Goal: Task Accomplishment & Management: Use online tool/utility

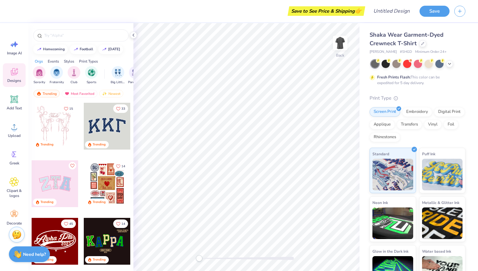
click at [18, 76] on icon at bounding box center [13, 71] width 9 height 9
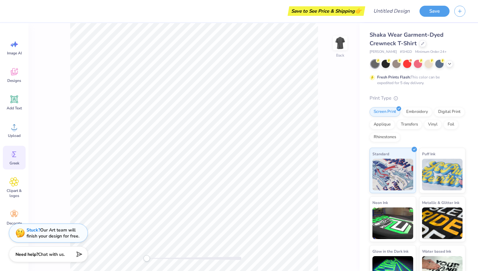
click at [18, 157] on icon at bounding box center [13, 154] width 9 height 9
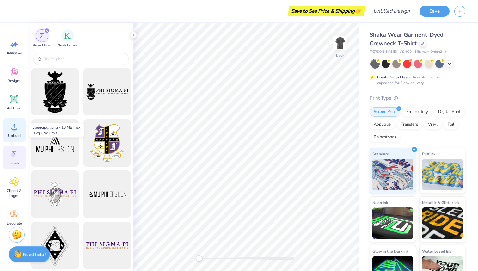
click at [15, 132] on div "Upload" at bounding box center [14, 130] width 23 height 24
click at [12, 125] on icon at bounding box center [13, 126] width 9 height 9
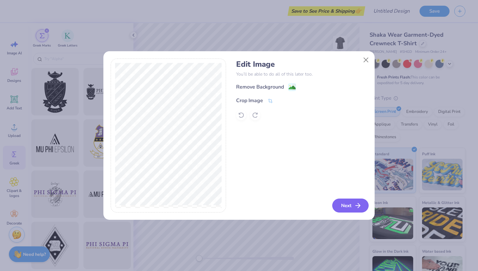
click at [346, 207] on button "Next" at bounding box center [350, 206] width 36 height 14
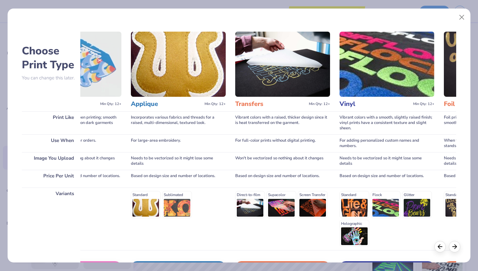
scroll to position [0, 225]
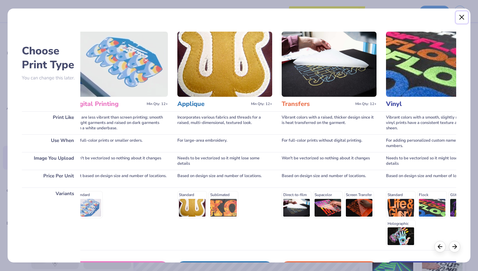
click at [459, 19] on button "Close" at bounding box center [462, 17] width 12 height 12
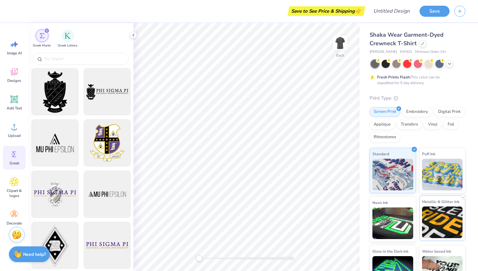
scroll to position [20, 0]
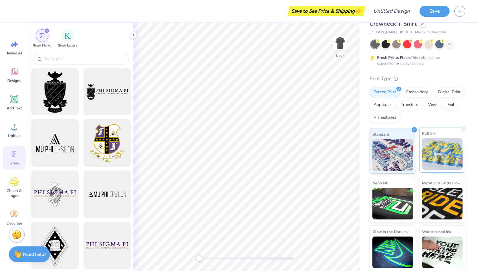
click at [443, 154] on img at bounding box center [442, 154] width 41 height 32
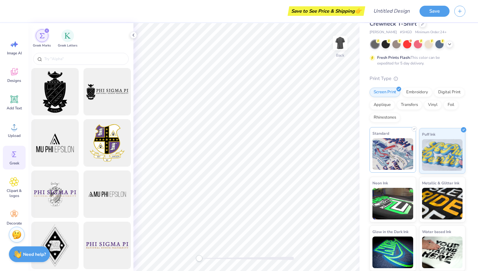
click at [394, 150] on img at bounding box center [392, 154] width 41 height 32
